Goal: Task Accomplishment & Management: Manage account settings

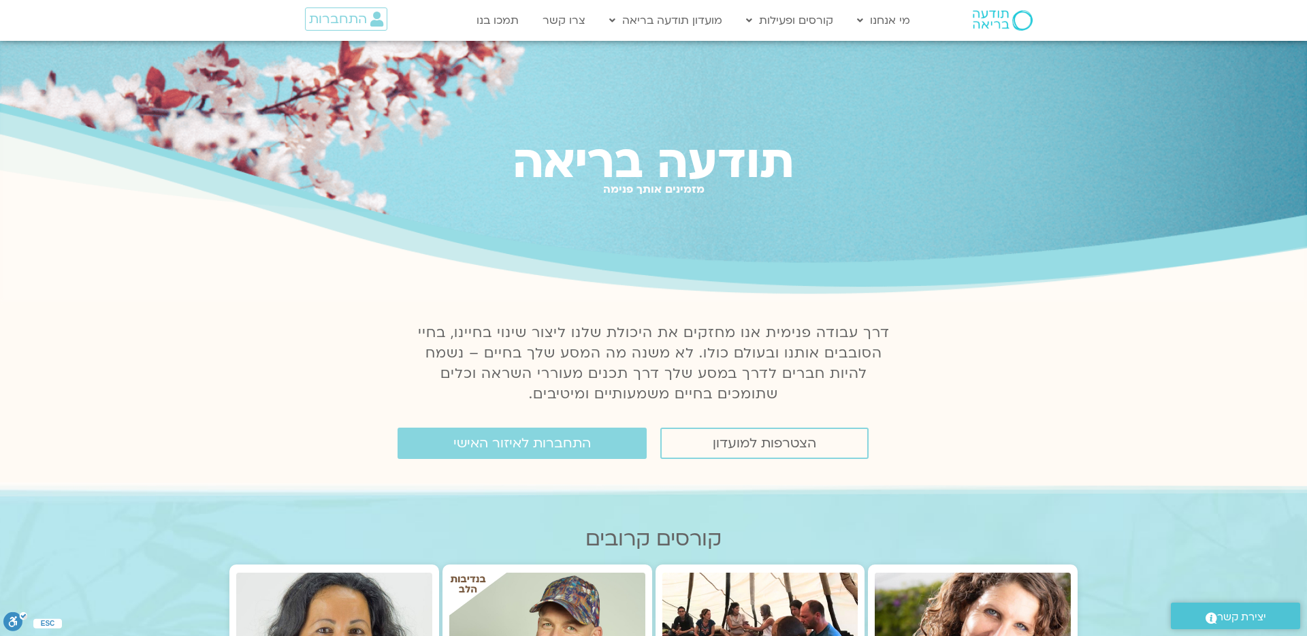
click at [1041, 131] on div "תודעה בריאה מזמינים אותך פנימה" at bounding box center [653, 171] width 1307 height 261
click at [572, 442] on span "התחברות לאיזור האישי" at bounding box center [521, 443] width 137 height 15
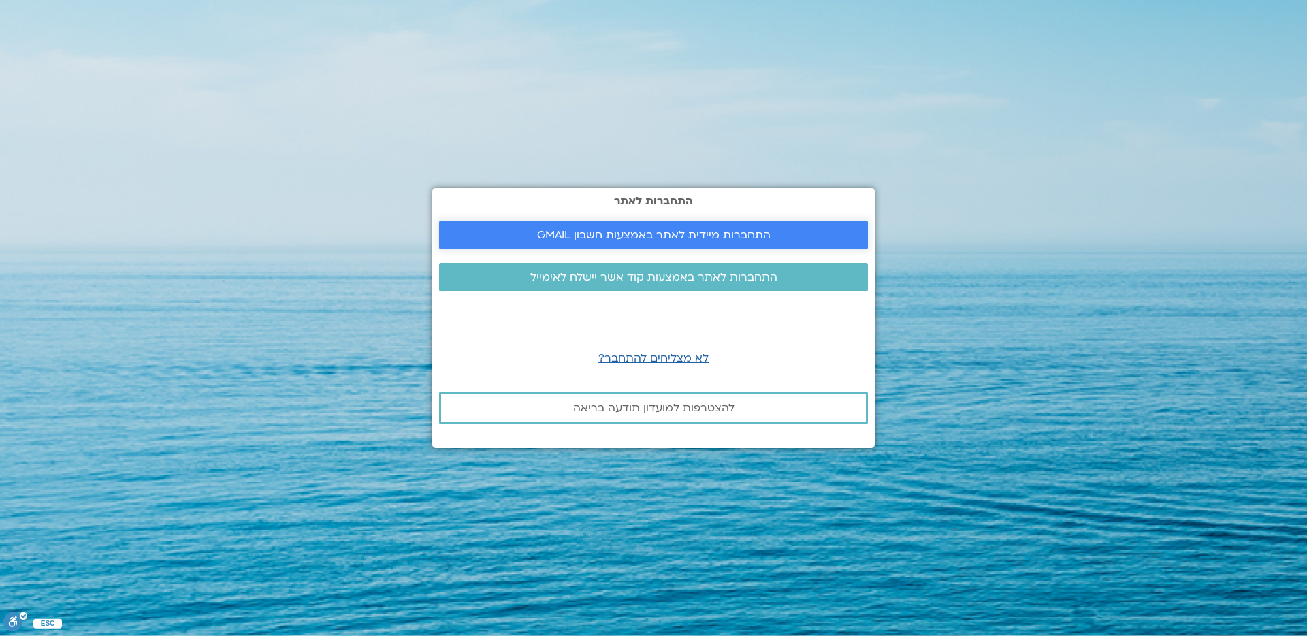
click at [637, 241] on span "התחברות מיידית לאתר באמצעות חשבון GMAIL" at bounding box center [653, 235] width 233 height 12
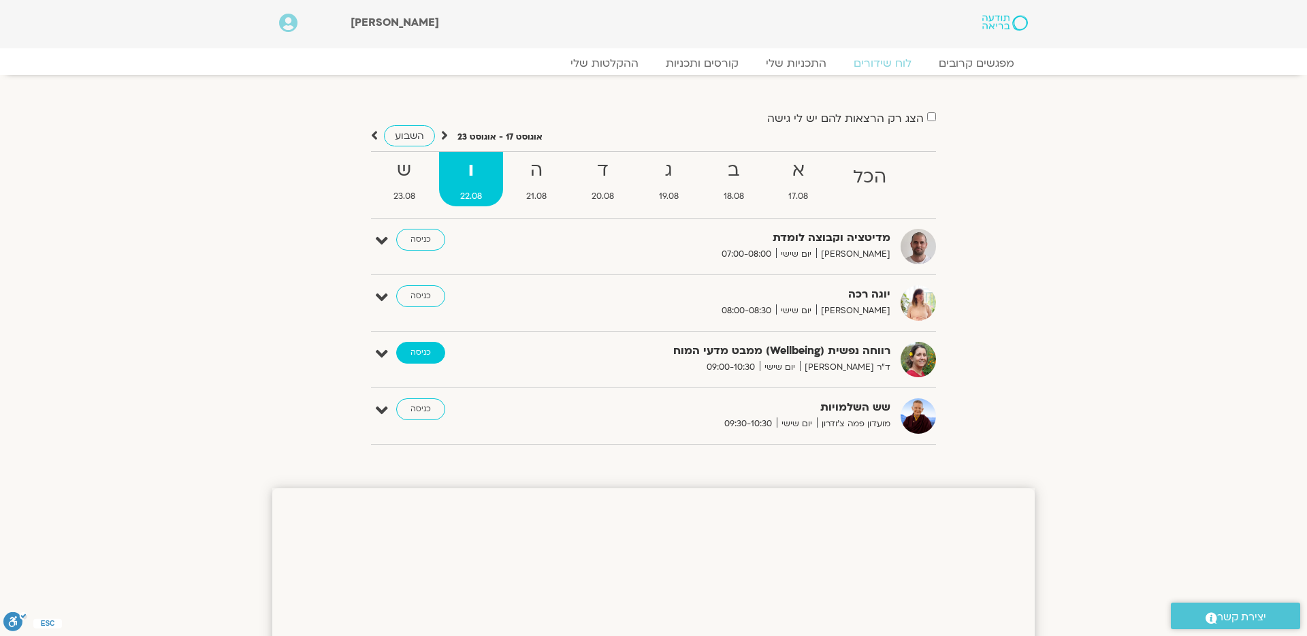
click at [434, 351] on link "כניסה" at bounding box center [420, 353] width 49 height 22
